Goal: Information Seeking & Learning: Learn about a topic

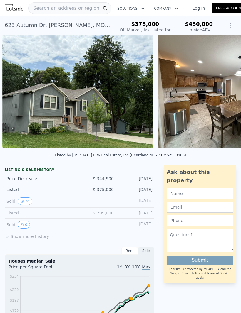
click at [70, 8] on span "Search an address or region" at bounding box center [63, 8] width 71 height 7
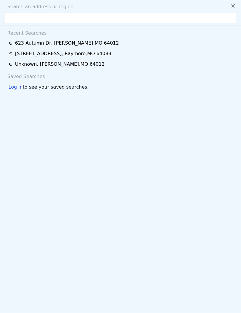
click at [67, 20] on input "text" at bounding box center [120, 18] width 231 height 11
type input "[STREET_ADDRESS]"
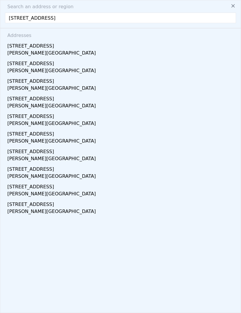
click at [42, 70] on div "[PERSON_NAME][GEOGRAPHIC_DATA]" at bounding box center [121, 71] width 228 height 8
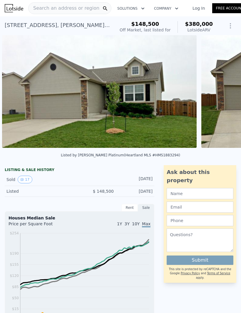
scroll to position [0, 134]
click at [26, 180] on button "17" at bounding box center [25, 180] width 14 height 8
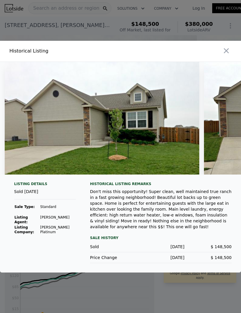
scroll to position [0, 0]
click at [228, 55] on icon "button" at bounding box center [226, 51] width 8 height 8
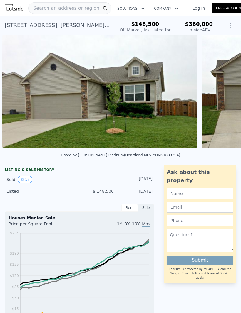
click at [81, 8] on span "Search an address or region" at bounding box center [63, 8] width 71 height 7
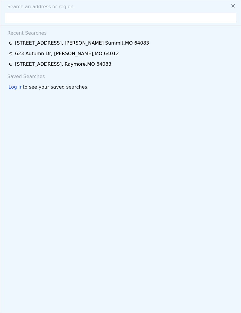
click at [57, 19] on input "text" at bounding box center [120, 18] width 231 height 11
type input "[STREET_ADDRESS]"
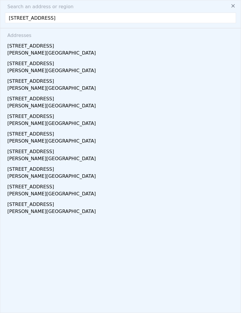
click at [40, 48] on div "[STREET_ADDRESS]" at bounding box center [121, 44] width 228 height 9
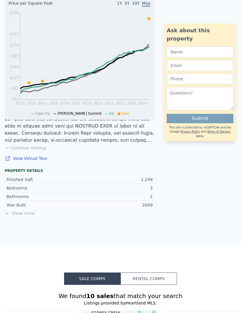
scroll to position [234, -1]
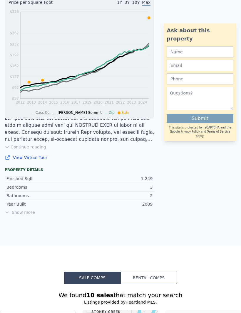
click at [23, 215] on span "Show more" at bounding box center [79, 213] width 149 height 6
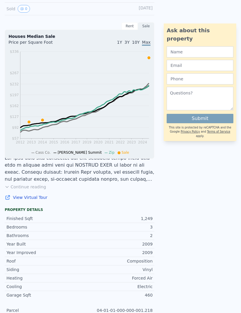
scroll to position [194, 0]
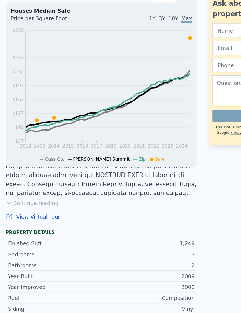
click at [33, 184] on button "Continue reading" at bounding box center [25, 187] width 41 height 6
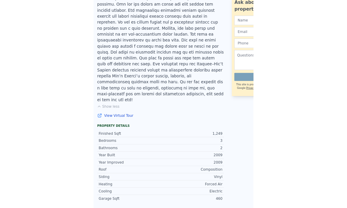
scroll to position [425, 0]
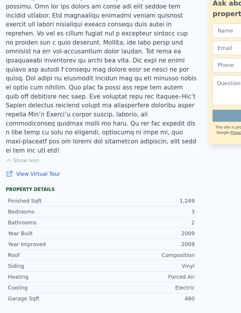
click at [39, 161] on link "View Virtual Tour" at bounding box center [79, 164] width 149 height 6
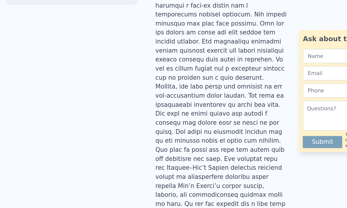
scroll to position [319, 0]
